Goal: Task Accomplishment & Management: Manage account settings

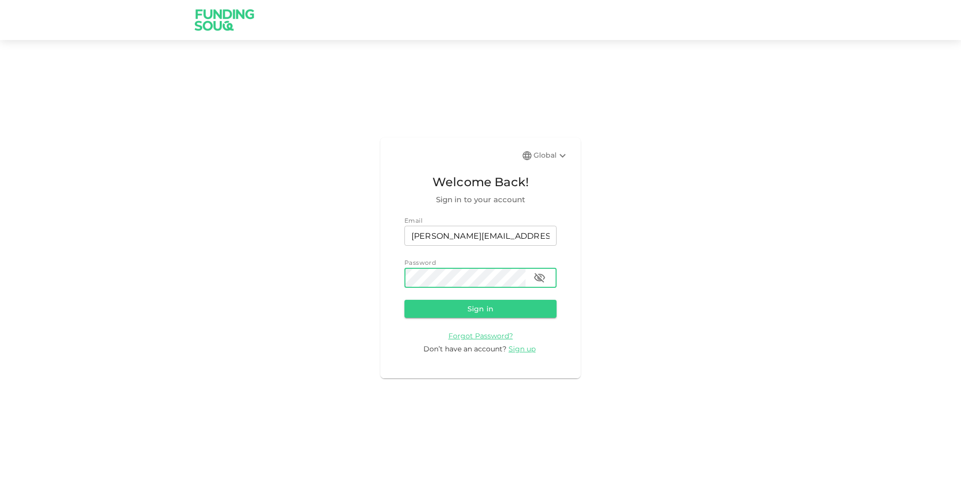
click at [404, 300] on button "Sign in" at bounding box center [480, 309] width 152 height 18
drag, startPoint x: 538, startPoint y: 278, endPoint x: 528, endPoint y: 279, distance: 10.1
click at [538, 277] on icon "button" at bounding box center [539, 278] width 11 height 10
click at [404, 300] on button "Sign in" at bounding box center [480, 309] width 152 height 18
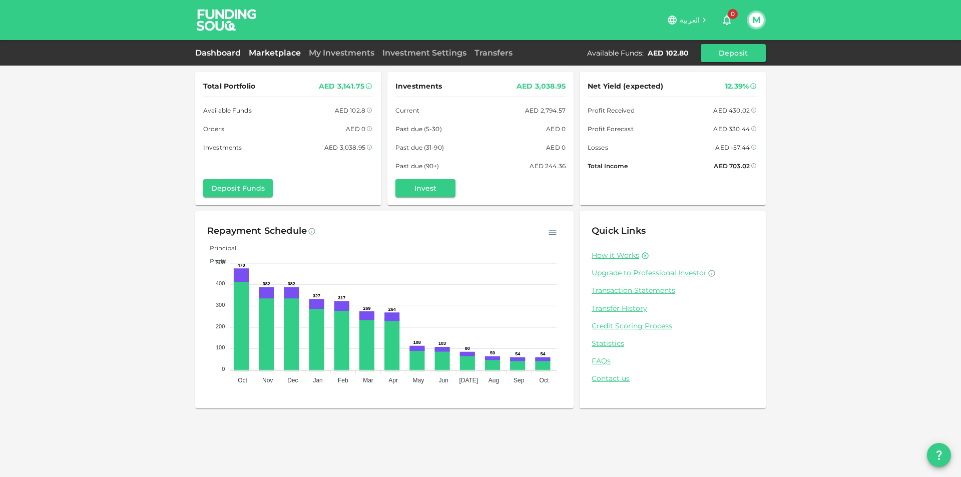
click at [278, 51] on link "Marketplace" at bounding box center [275, 53] width 60 height 10
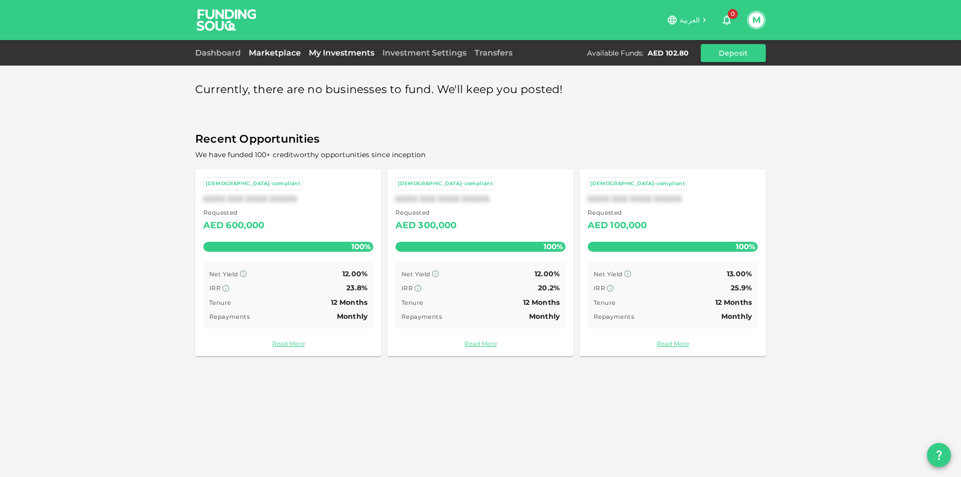
click at [314, 53] on link "My Investments" at bounding box center [342, 53] width 74 height 10
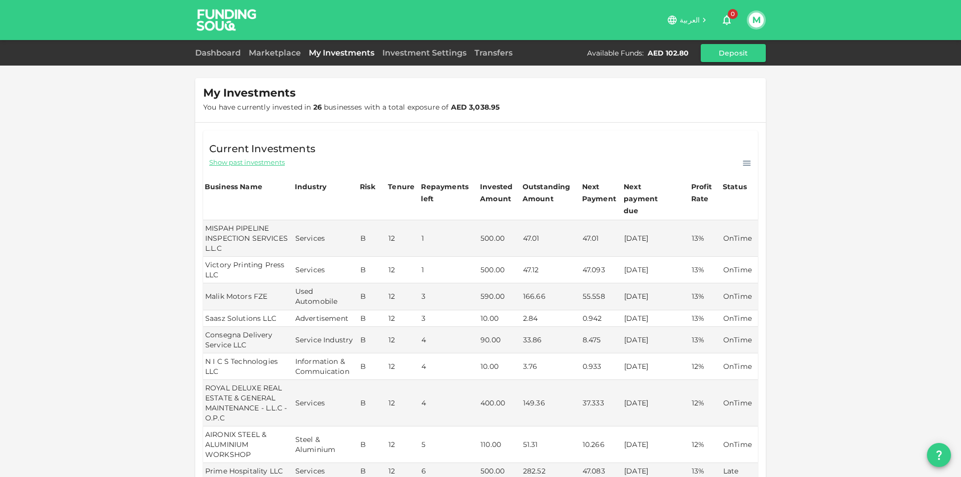
click at [748, 22] on div "M" at bounding box center [756, 20] width 19 height 19
click at [752, 23] on button "M" at bounding box center [756, 20] width 15 height 15
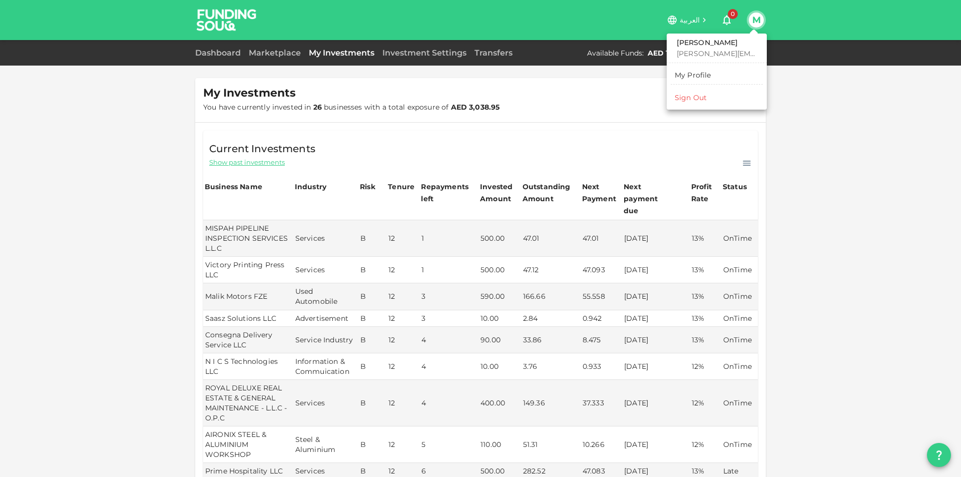
click at [693, 95] on div "Sign Out" at bounding box center [691, 98] width 32 height 10
